Goal: Navigation & Orientation: Find specific page/section

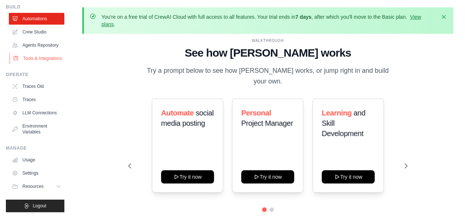
scroll to position [44, 0]
click at [32, 53] on link "Tools & Integrations" at bounding box center [38, 59] width 56 height 12
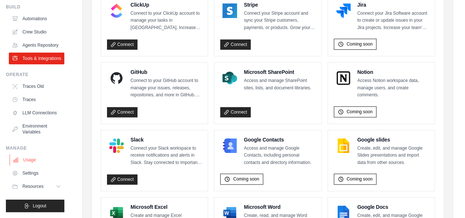
scroll to position [507, 0]
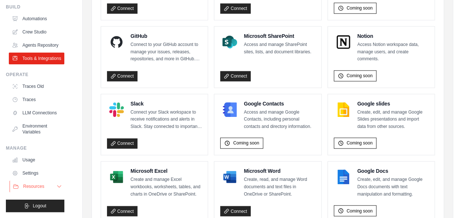
click at [56, 184] on icon at bounding box center [59, 186] width 6 height 6
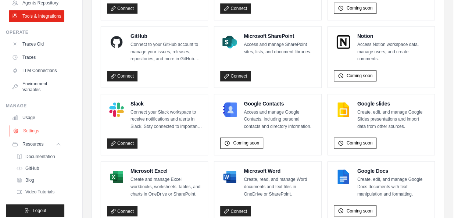
scroll to position [91, 0]
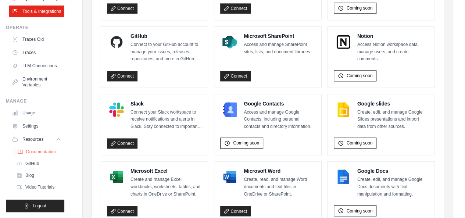
click at [49, 152] on span "Documentation" at bounding box center [41, 152] width 30 height 6
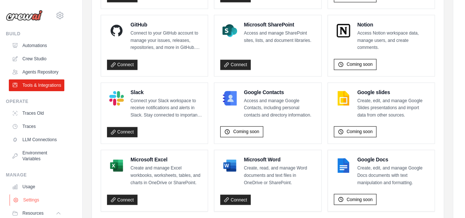
scroll to position [507, 0]
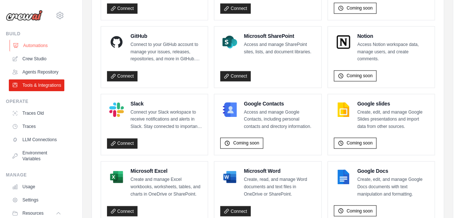
click at [39, 48] on link "Automations" at bounding box center [38, 46] width 56 height 12
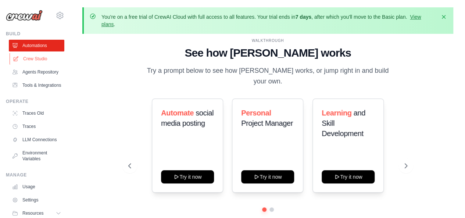
click at [29, 56] on link "Crew Studio" at bounding box center [38, 59] width 56 height 12
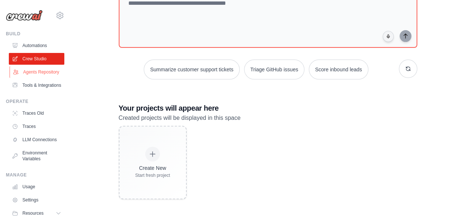
click at [40, 75] on link "Agents Repository" at bounding box center [38, 72] width 56 height 12
